Goal: Information Seeking & Learning: Learn about a topic

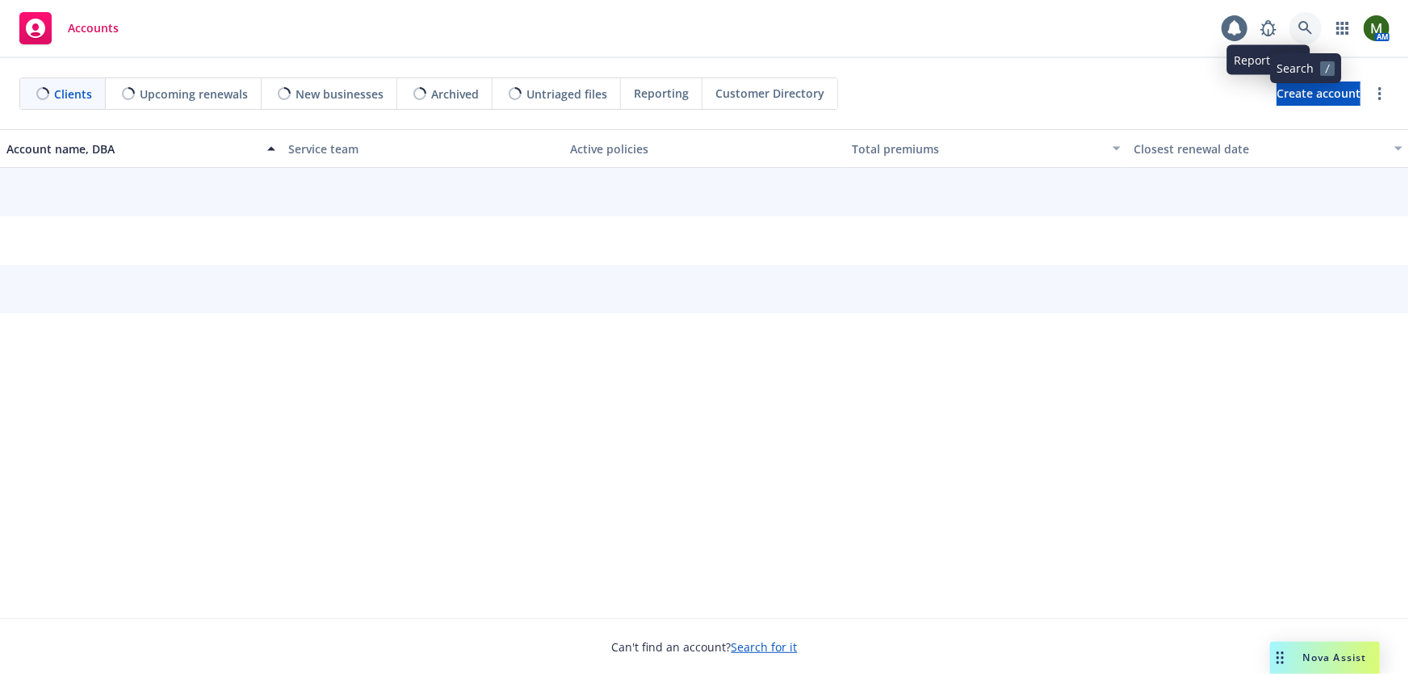
click at [1301, 24] on icon at bounding box center [1306, 28] width 15 height 15
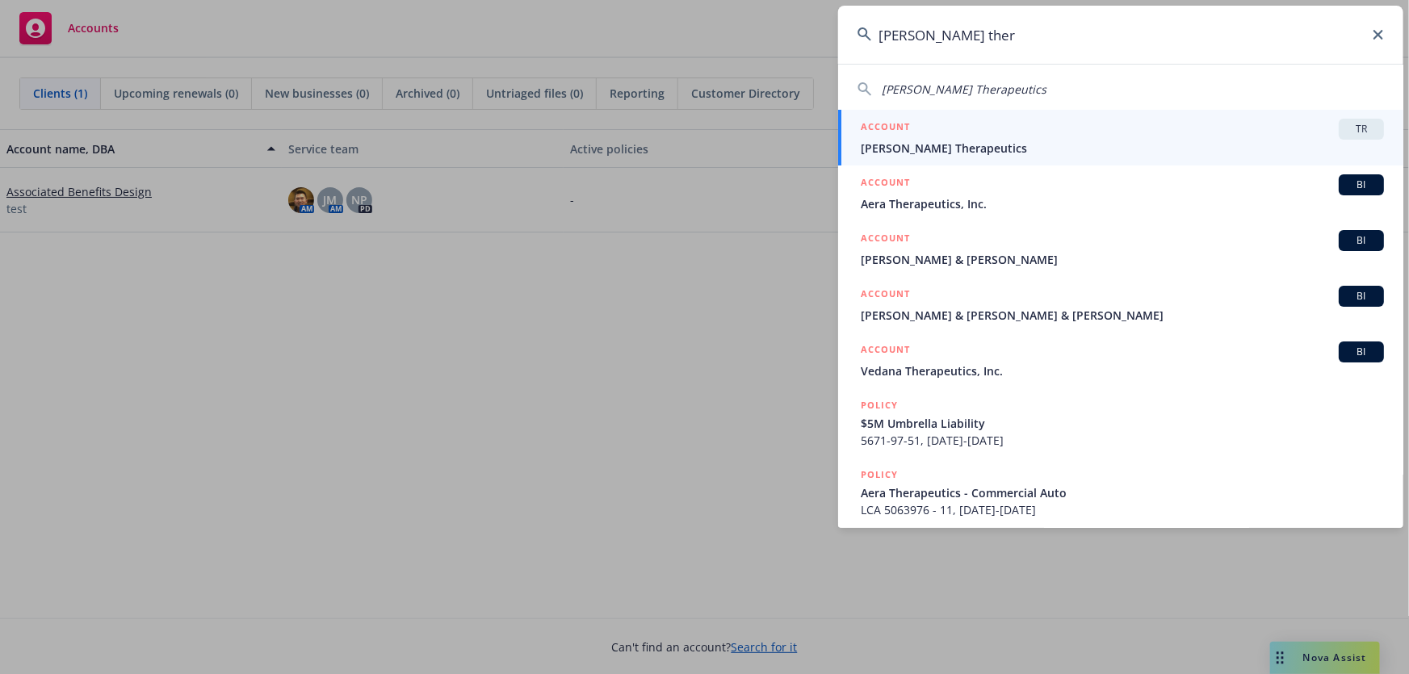
type input "[PERSON_NAME] ther"
click at [1034, 142] on span "[PERSON_NAME] Therapeutics" at bounding box center [1122, 148] width 523 height 17
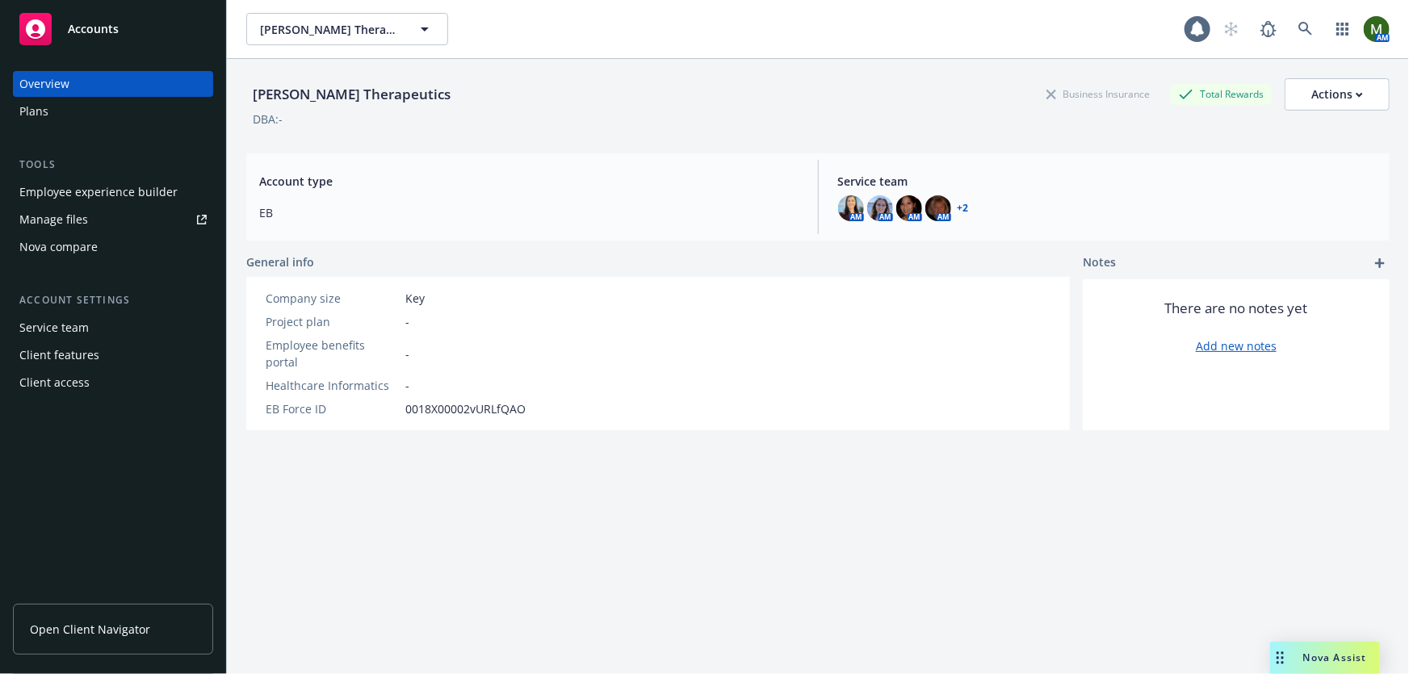
click at [93, 107] on div "Plans" at bounding box center [112, 112] width 187 height 26
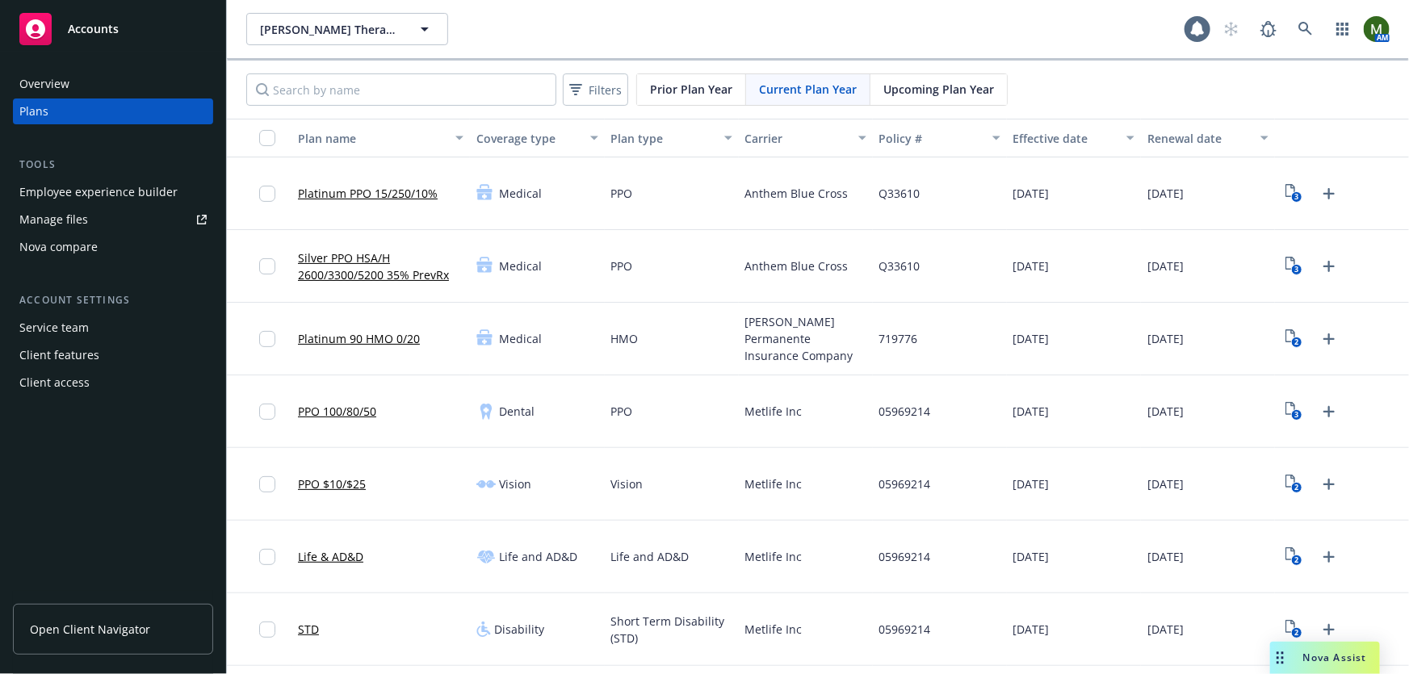
click at [379, 337] on link "Platinum 90 HMO 0/20" at bounding box center [359, 338] width 122 height 17
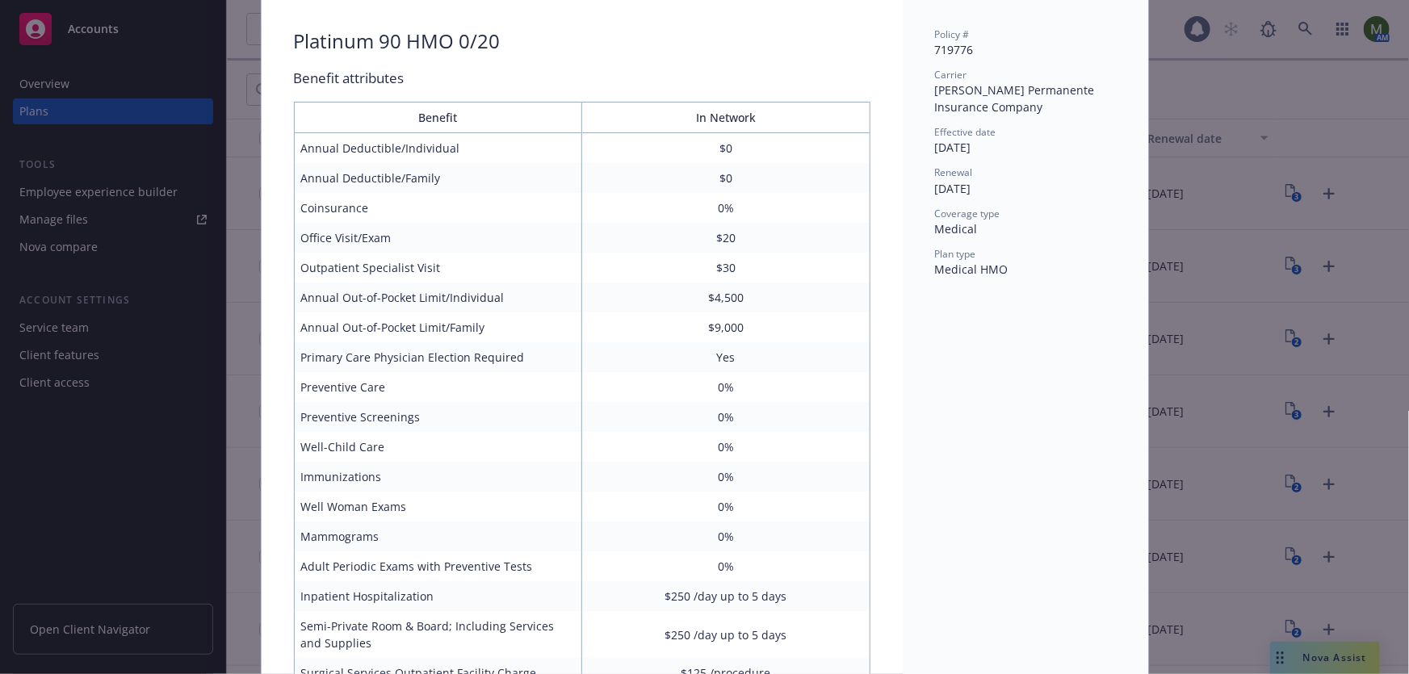
scroll to position [48, 0]
